Goal: Task Accomplishment & Management: Use online tool/utility

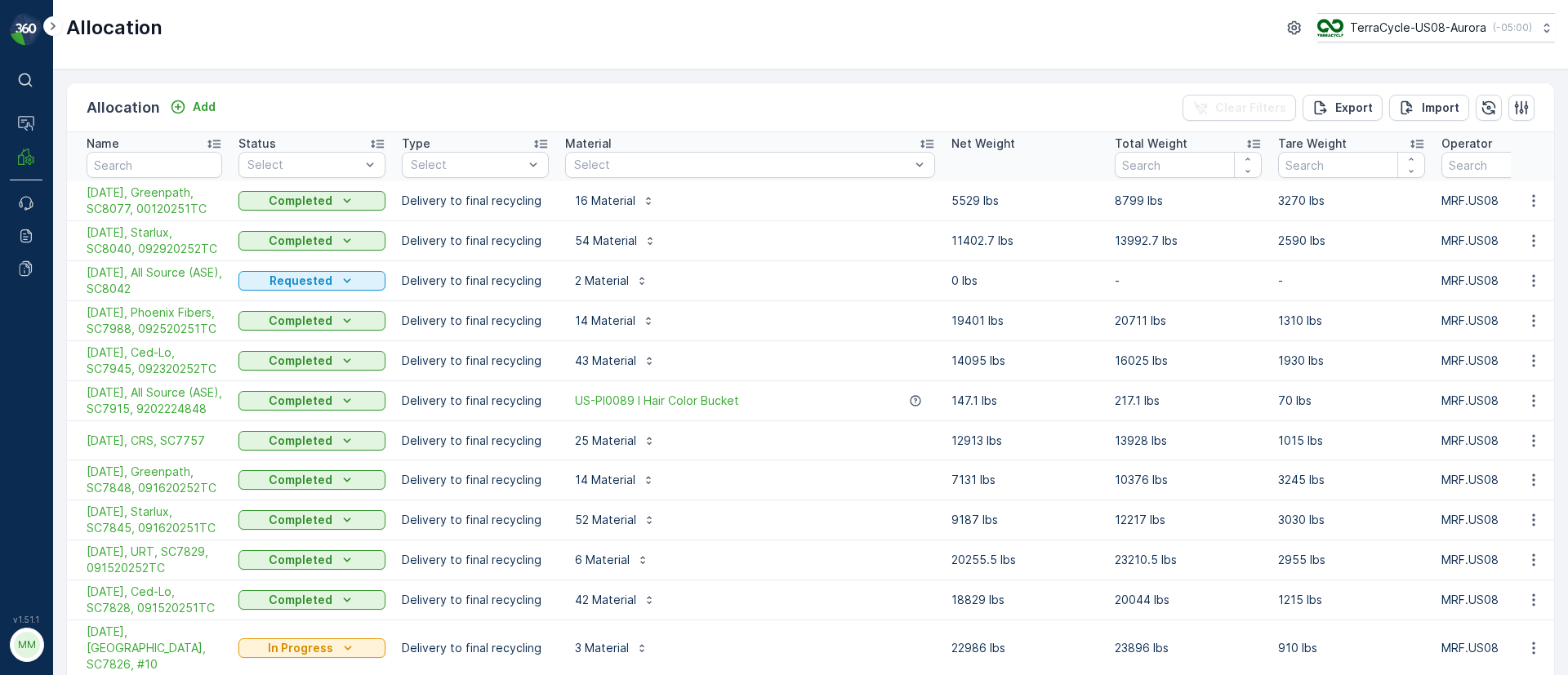
click at [74, 228] on td "[DATE], Starlux, SC8040, 092920252TC" at bounding box center [149, 241] width 164 height 40
drag, startPoint x: 69, startPoint y: 228, endPoint x: 218, endPoint y: 249, distance: 150.5
click at [218, 249] on td "[DATE], Starlux, SC8040, 092920252TC" at bounding box center [149, 241] width 164 height 40
copy span "[DATE], Starlux, SC8040, 092920252TC"
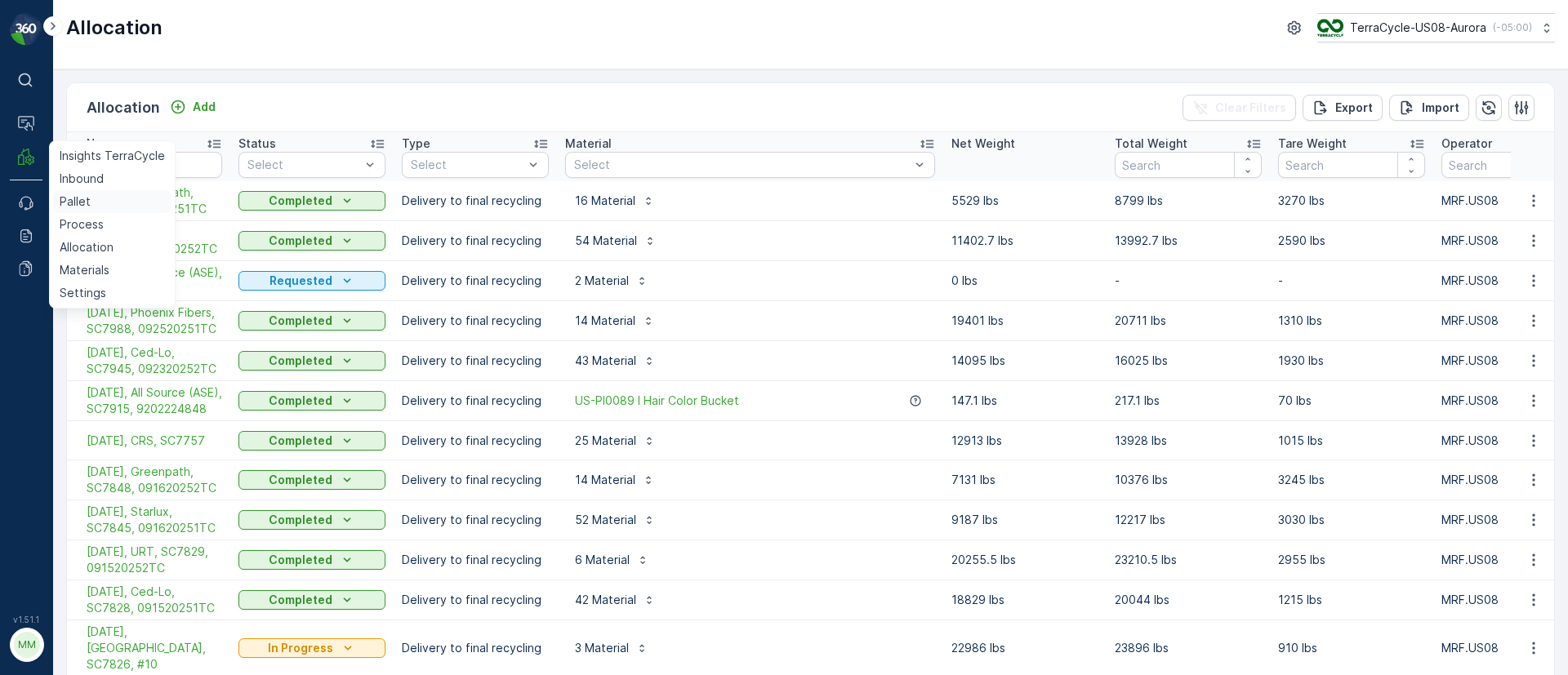
click at [80, 199] on p "Pallet" at bounding box center [75, 201] width 31 height 16
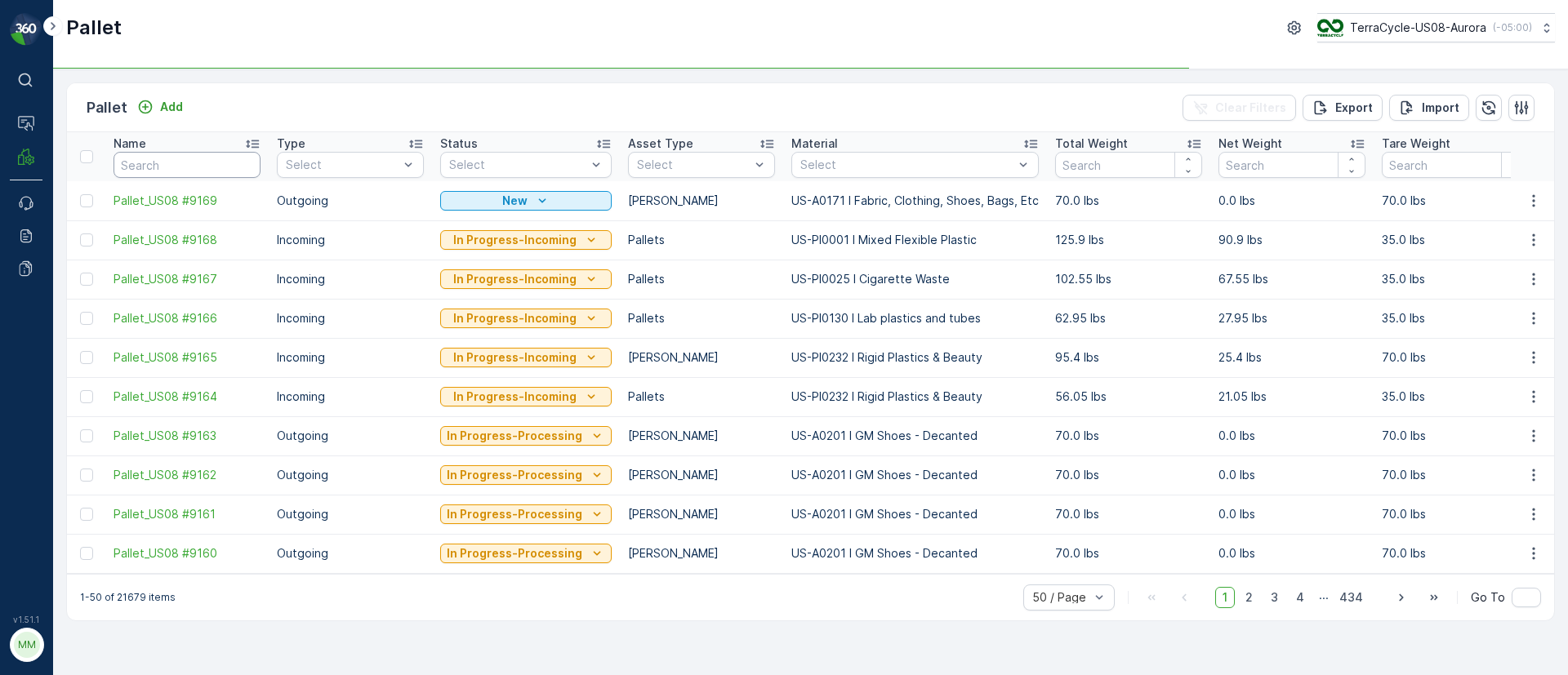
click at [138, 162] on input "text" at bounding box center [187, 165] width 147 height 26
type input "7723"
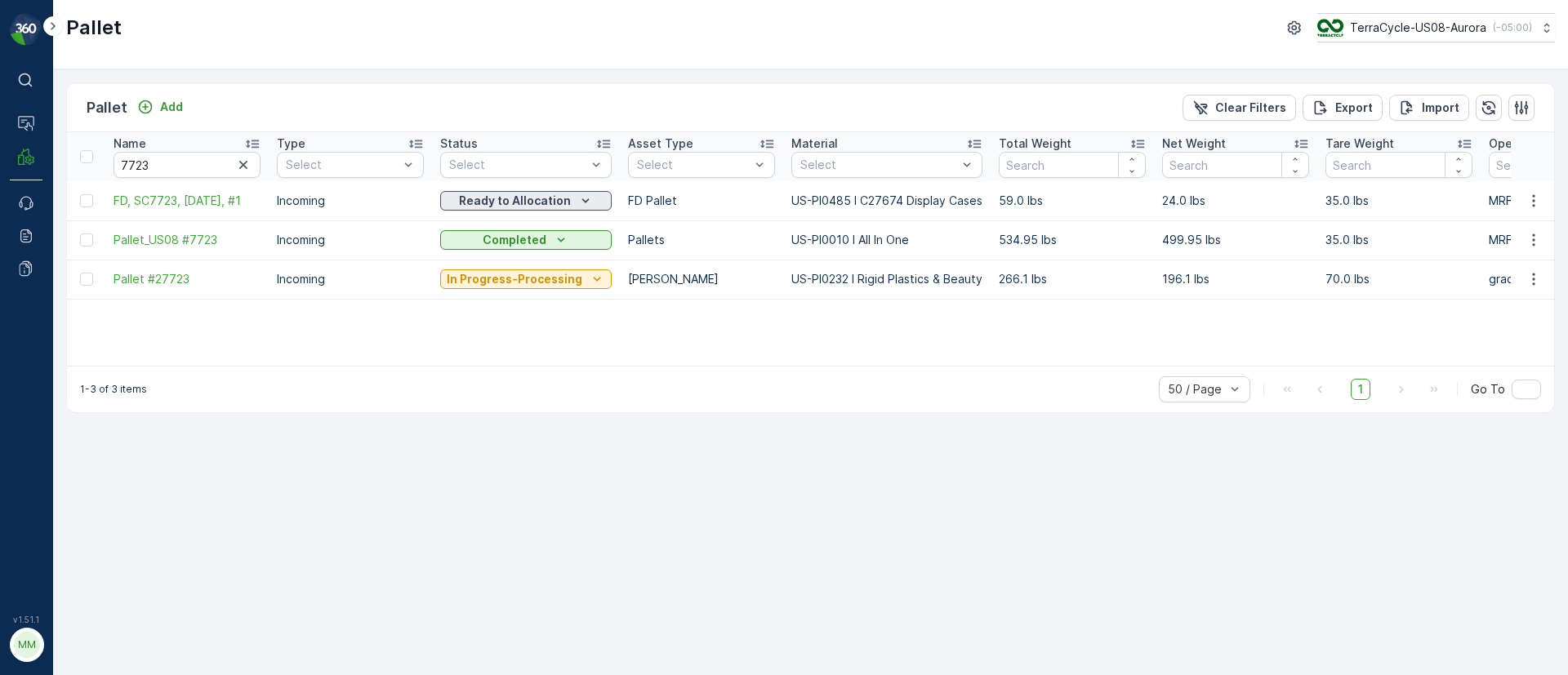
click at [478, 198] on p "Ready to Allocation" at bounding box center [514, 200] width 111 height 16
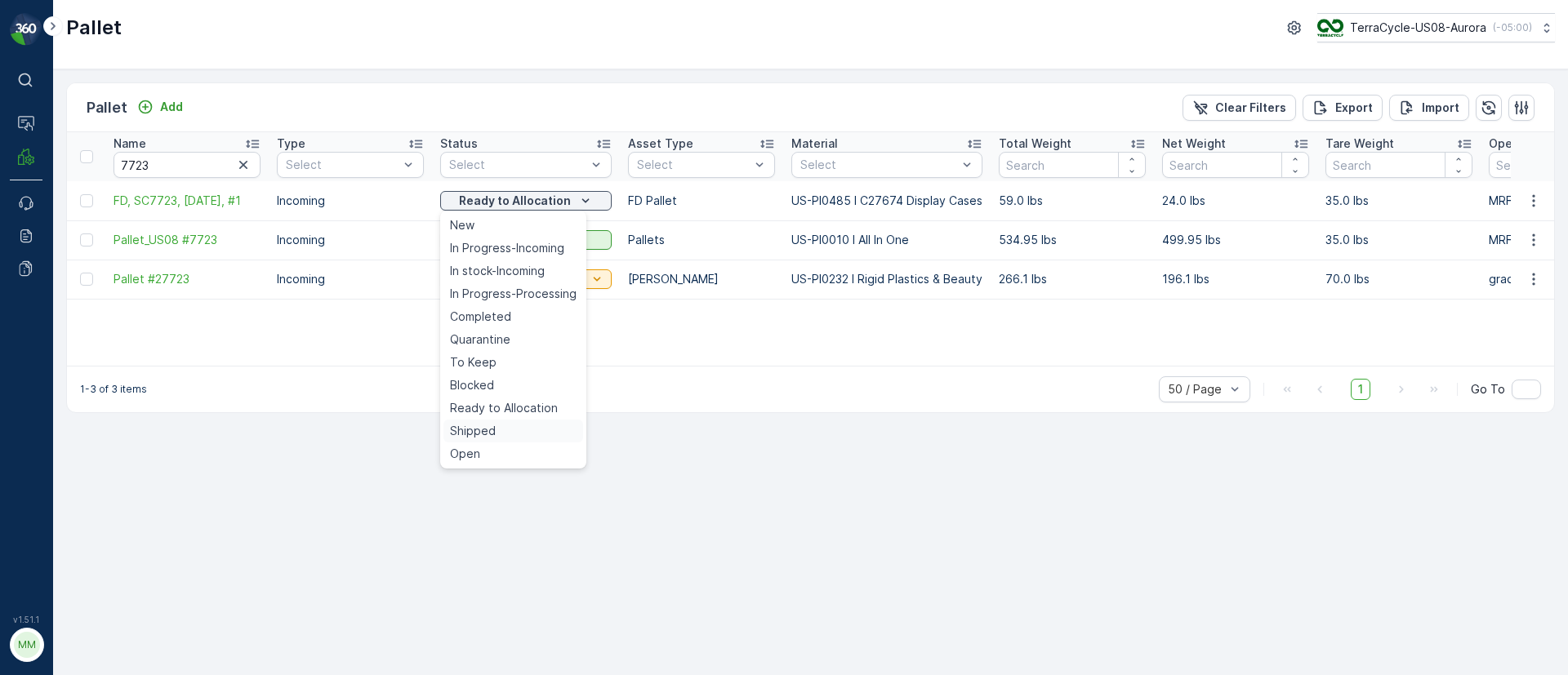
click at [489, 423] on span "Shipped" at bounding box center [473, 430] width 46 height 16
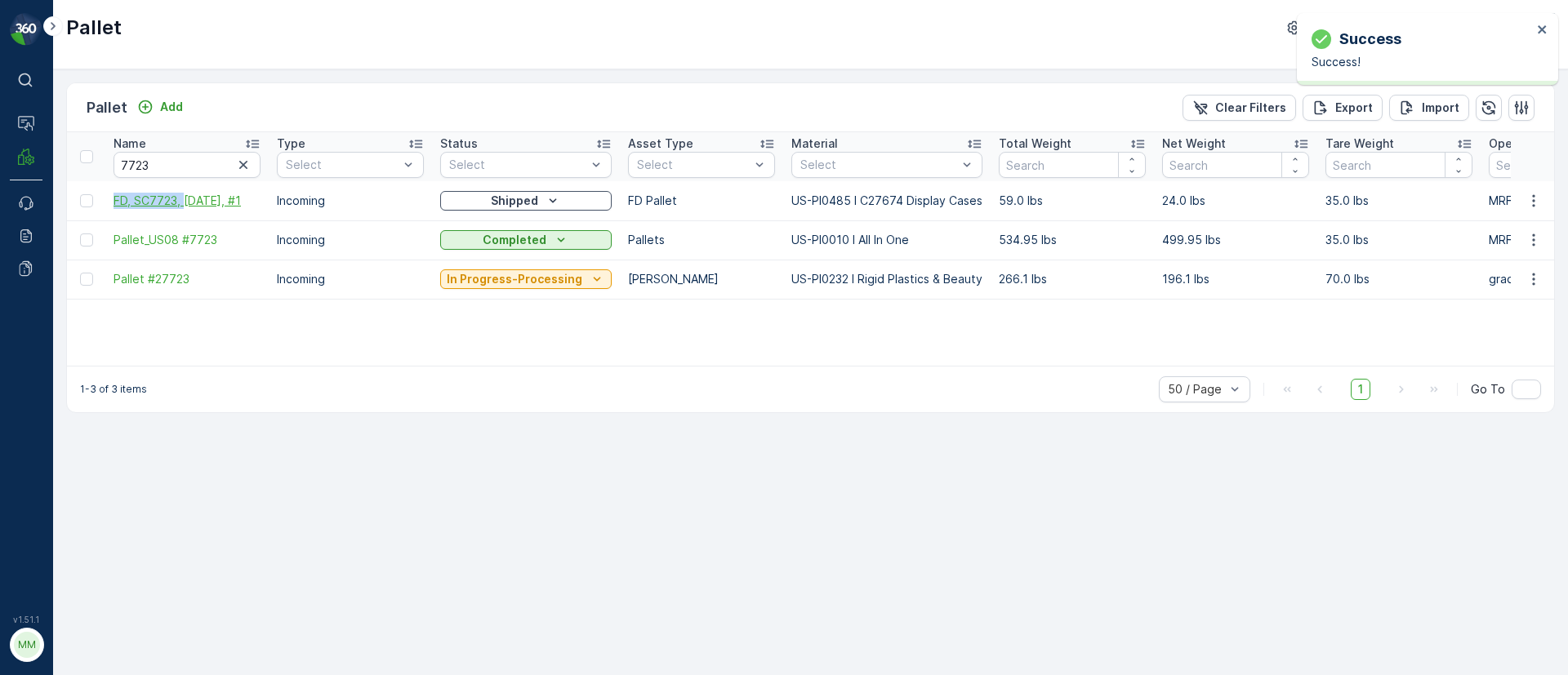
drag, startPoint x: 106, startPoint y: 200, endPoint x: 186, endPoint y: 200, distance: 80.0
click at [186, 200] on td "FD, SC7723, [DATE], #1" at bounding box center [188, 200] width 164 height 39
click at [102, 196] on td at bounding box center [86, 200] width 38 height 39
drag, startPoint x: 111, startPoint y: 199, endPoint x: 253, endPoint y: 195, distance: 142.1
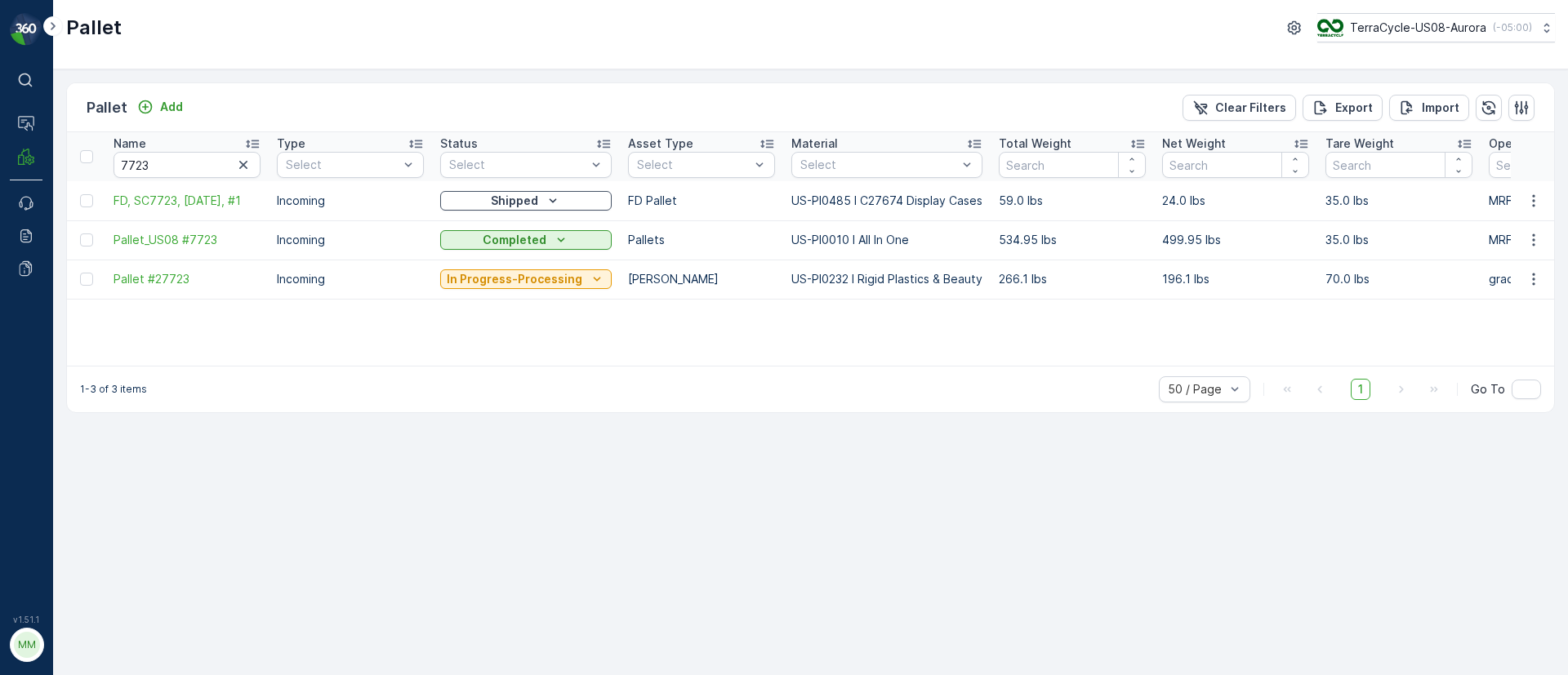
copy span "FD, SC7723, [DATE], #1"
